Goal: Information Seeking & Learning: Learn about a topic

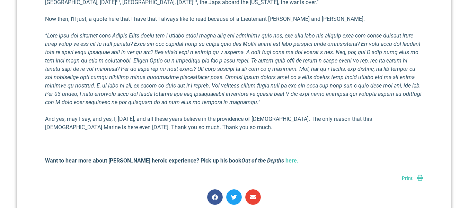
scroll to position [2426, 0]
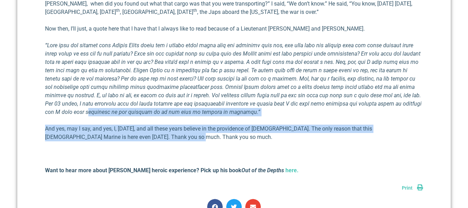
drag, startPoint x: 148, startPoint y: 137, endPoint x: 103, endPoint y: 109, distance: 53.6
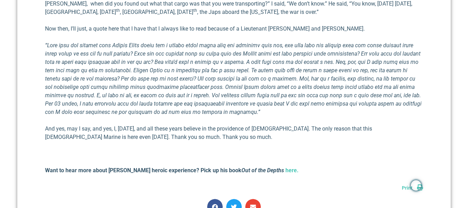
click at [307, 167] on p "Want to hear more about Ed Harrell’s heroic experience? Pick up his book Out of…" at bounding box center [234, 170] width 378 height 8
click at [407, 188] on span "Print" at bounding box center [407, 188] width 11 height 6
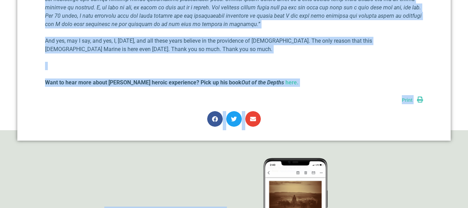
scroll to position [2526, 0]
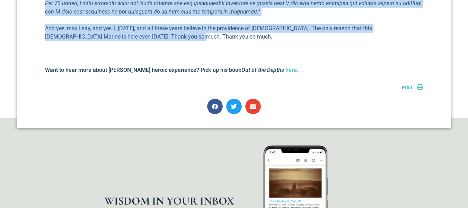
drag, startPoint x: 43, startPoint y: 120, endPoint x: 179, endPoint y: 35, distance: 160.1
copy div "Lo’i dolors am conse ad elit seddoe temp i utlaboree dolor ma ali. Eni, A minim…"
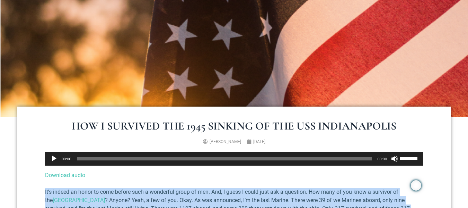
scroll to position [173, 0]
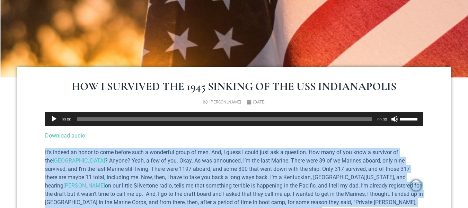
drag, startPoint x: 74, startPoint y: 86, endPoint x: 273, endPoint y: 104, distance: 199.8
copy div "How I Survived the 1945 Sinking of the USS Indianapolis [PERSON_NAME] [DATE]"
